Goal: Transaction & Acquisition: Purchase product/service

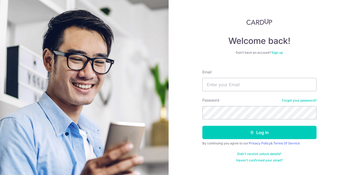
click at [245, 87] on input "Email" at bounding box center [259, 84] width 114 height 13
type input "monica_loh@crescendo.sg"
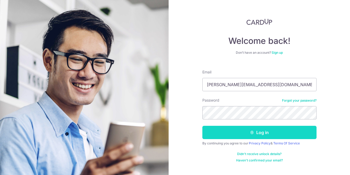
click at [269, 132] on button "Log in" at bounding box center [259, 132] width 114 height 13
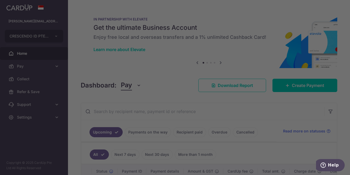
click at [51, 105] on div at bounding box center [177, 88] width 354 height 177
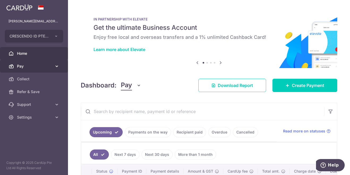
click at [57, 66] on icon at bounding box center [56, 65] width 5 height 5
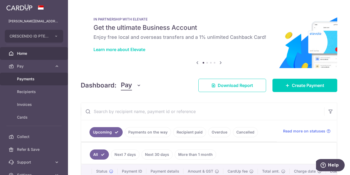
click at [37, 83] on link "Payments" at bounding box center [34, 79] width 68 height 13
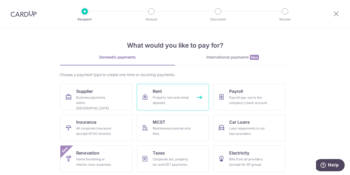
click at [169, 92] on link "Rent Property rent and rental deposits" at bounding box center [173, 97] width 72 height 27
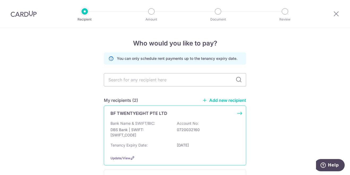
click at [147, 121] on p "Bank Name & SWIFT/BIC:" at bounding box center [133, 123] width 45 height 5
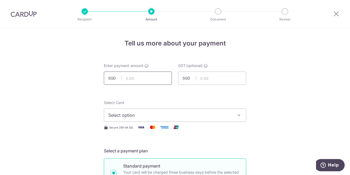
click at [144, 80] on input "text" at bounding box center [138, 77] width 68 height 13
type input "3,900.00"
click at [204, 81] on input "text" at bounding box center [212, 77] width 68 height 13
type input "351.00"
click at [238, 114] on icon "button" at bounding box center [238, 114] width 5 height 5
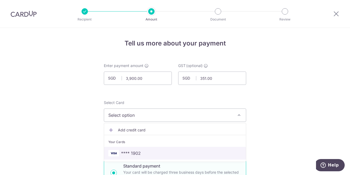
click at [125, 154] on span "**** 1902" at bounding box center [131, 153] width 20 height 6
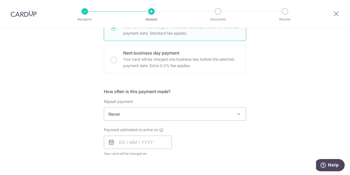
scroll to position [159, 0]
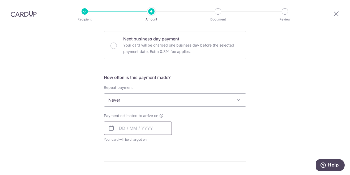
click at [135, 130] on input "text" at bounding box center [138, 127] width 68 height 13
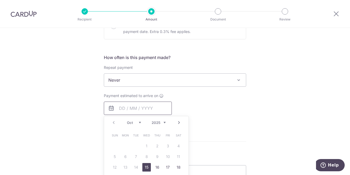
scroll to position [213, 0]
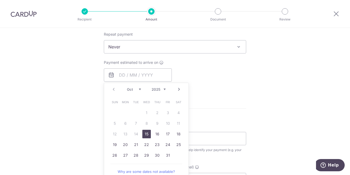
click at [145, 133] on link "15" at bounding box center [146, 134] width 9 height 9
type input "[DATE]"
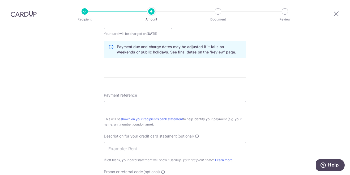
scroll to position [266, 0]
click at [201, 108] on input "Payment reference" at bounding box center [175, 106] width 142 height 13
type input "050_2025"
click at [208, 148] on input "text" at bounding box center [175, 147] width 142 height 13
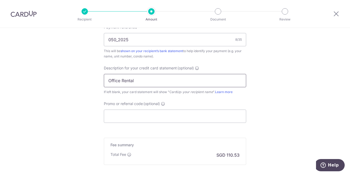
scroll to position [345, 0]
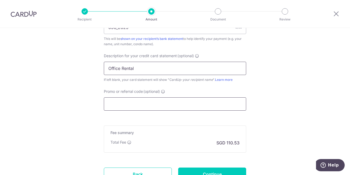
type input "Office Rental"
click at [205, 99] on input "Promo or referral code (optional)" at bounding box center [175, 103] width 142 height 13
paste input "SAVERENT179"
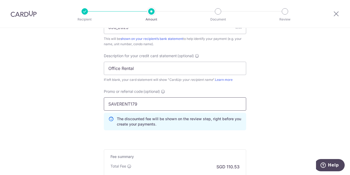
type input "SAVERENT179"
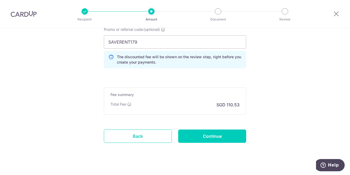
scroll to position [415, 0]
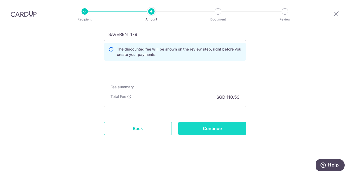
click at [227, 131] on input "Continue" at bounding box center [212, 128] width 68 height 13
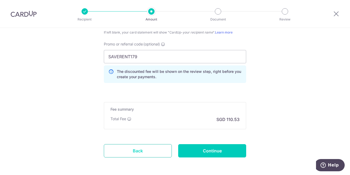
scroll to position [407, 0]
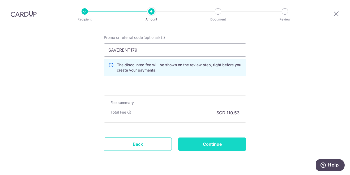
click at [221, 144] on input "Continue" at bounding box center [212, 143] width 68 height 13
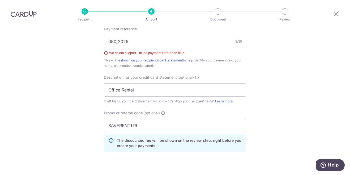
scroll to position [300, 0]
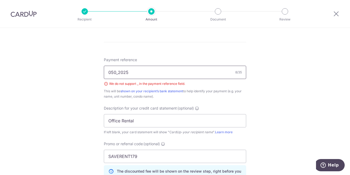
click at [117, 71] on input "050_2025" at bounding box center [175, 72] width 142 height 13
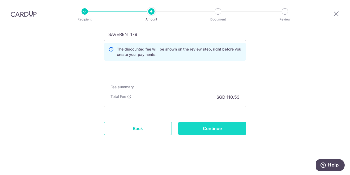
type input "050-2025"
click at [199, 128] on input "Continue" at bounding box center [212, 128] width 68 height 13
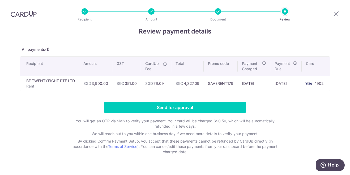
scroll to position [23, 0]
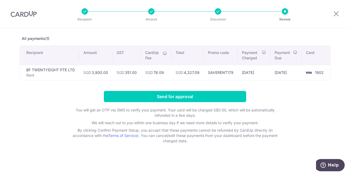
click at [219, 11] on div at bounding box center [218, 11] width 6 height 6
drag, startPoint x: 338, startPoint y: 14, endPoint x: 204, endPoint y: 28, distance: 134.7
click at [338, 14] on icon at bounding box center [336, 13] width 6 height 7
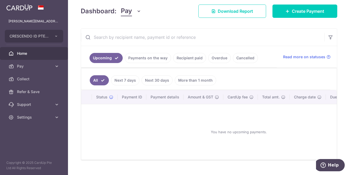
scroll to position [80, 0]
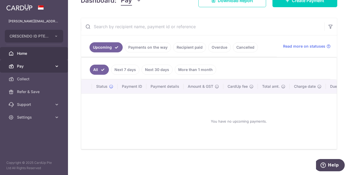
click at [50, 67] on span "Pay" at bounding box center [34, 65] width 35 height 5
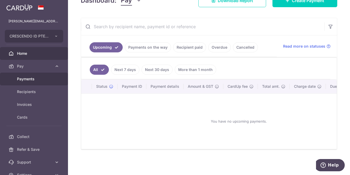
click at [43, 81] on span "Payments" at bounding box center [34, 78] width 35 height 5
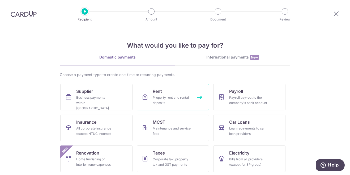
click at [196, 90] on link "Rent Property rent and rental deposits" at bounding box center [173, 97] width 72 height 27
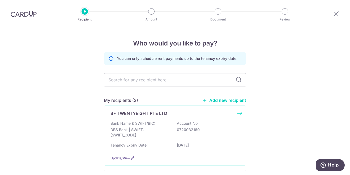
click at [165, 130] on p "DBS Bank | SWIFT: [SWIFT_CODE]" at bounding box center [141, 132] width 60 height 11
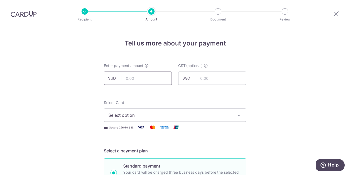
click at [144, 79] on input "text" at bounding box center [138, 77] width 68 height 13
type input "3,900.00"
click at [205, 80] on input "text" at bounding box center [212, 77] width 68 height 13
type input "351.00"
click at [234, 115] on button "Select option" at bounding box center [175, 114] width 142 height 13
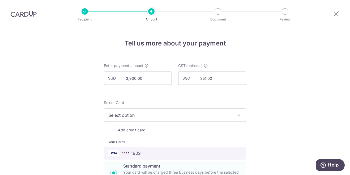
drag, startPoint x: 134, startPoint y: 157, endPoint x: 138, endPoint y: 156, distance: 3.9
click at [135, 157] on link "**** 1902" at bounding box center [175, 153] width 142 height 13
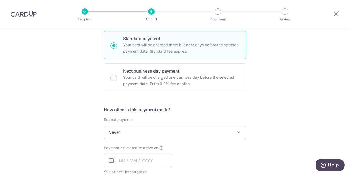
scroll to position [133, 0]
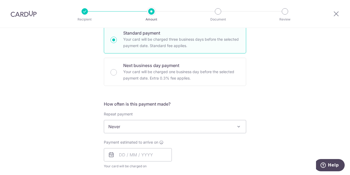
click at [142, 124] on span "Never" at bounding box center [175, 126] width 142 height 13
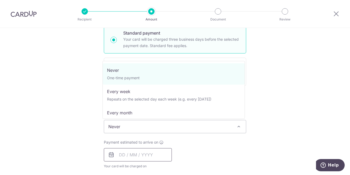
click at [136, 155] on input "text" at bounding box center [138, 154] width 68 height 13
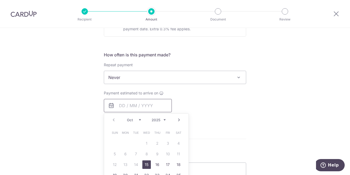
scroll to position [186, 0]
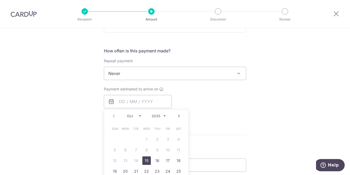
click at [146, 159] on link "15" at bounding box center [146, 160] width 9 height 9
type input "15/10/2025"
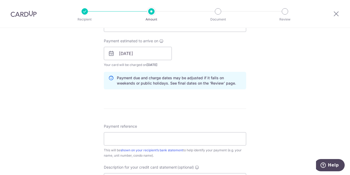
scroll to position [239, 0]
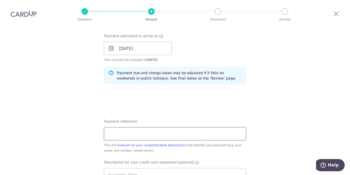
click at [142, 134] on input "Payment reference" at bounding box center [175, 133] width 142 height 13
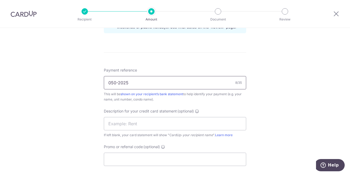
scroll to position [292, 0]
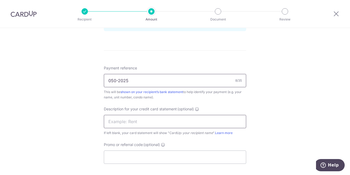
type input "050-2025"
click at [161, 123] on input "text" at bounding box center [175, 121] width 142 height 13
type input "Office Rental"
click at [160, 154] on input "Promo or referral code (optional)" at bounding box center [175, 156] width 142 height 13
paste input "SAVERENT179"
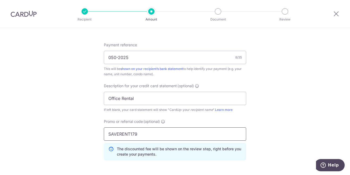
scroll to position [399, 0]
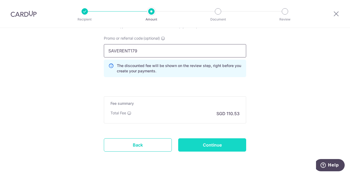
type input "SAVERENT179"
click at [216, 143] on input "Continue" at bounding box center [212, 144] width 68 height 13
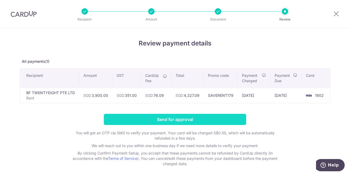
click at [167, 118] on input "Send for approval" at bounding box center [175, 119] width 142 height 11
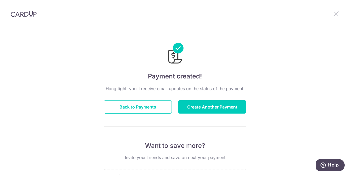
click at [337, 14] on icon at bounding box center [336, 13] width 6 height 7
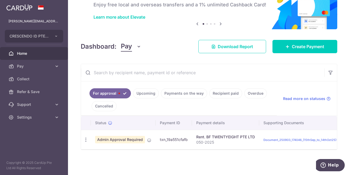
scroll to position [35, 0]
click at [316, 138] on link "Document_250903_174046_(15thSep_to_14thOct25)-20250915-172953.pdf" at bounding box center [317, 140] width 106 height 4
click at [309, 138] on link "Document_250903_174046_(15thSep_to_14thOct25)-20250915-172953.pdf" at bounding box center [317, 140] width 106 height 4
click at [230, 151] on div "× Pause Schedule Pause all future payments in this series Pause just this one p…" at bounding box center [209, 87] width 282 height 175
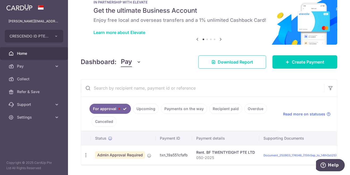
scroll to position [0, 0]
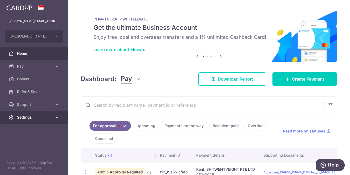
click at [55, 118] on icon at bounding box center [56, 117] width 5 height 5
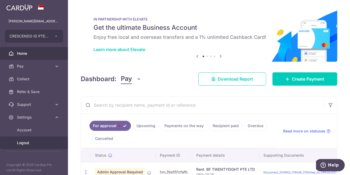
click at [38, 143] on span "Logout" at bounding box center [34, 142] width 35 height 5
